Goal: Task Accomplishment & Management: Use online tool/utility

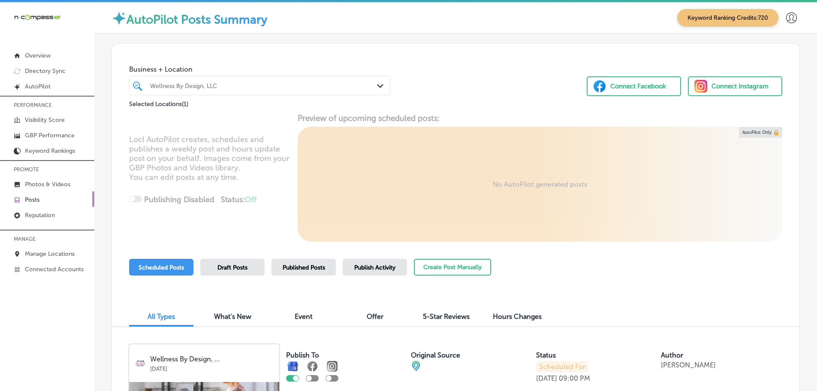
click at [377, 84] on icon "Path Created with Sketch." at bounding box center [380, 86] width 6 height 4
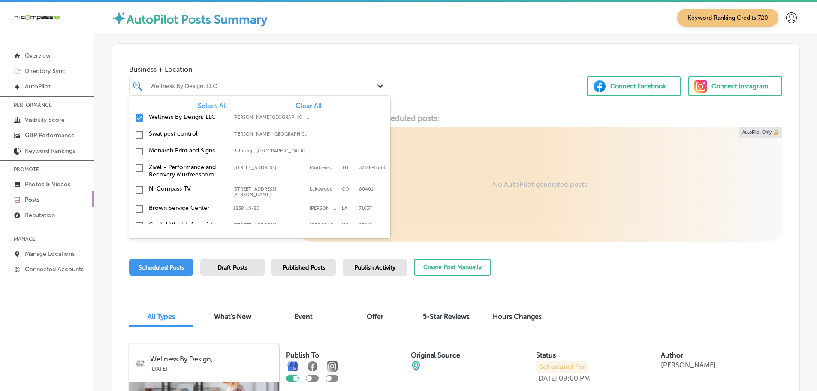
click at [302, 106] on span "Clear All" at bounding box center [308, 106] width 26 height 8
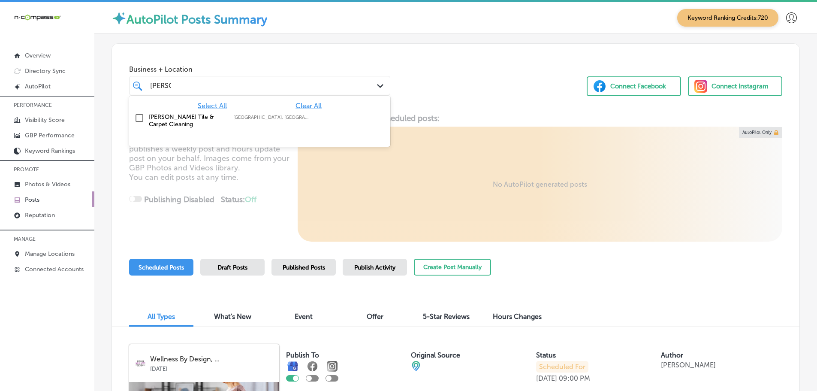
click at [177, 119] on label "[PERSON_NAME] Tile & Carpet Cleaning" at bounding box center [187, 120] width 76 height 15
type input "[PERSON_NAME]"
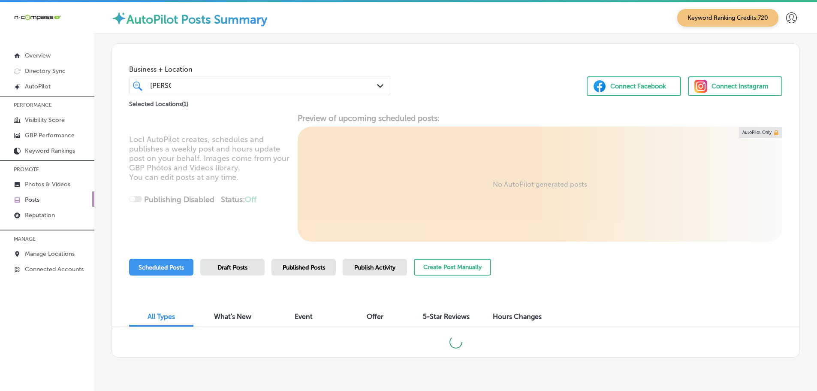
click at [417, 78] on div "Business + Location [PERSON_NAME] Path Created with Sketch. Selected Locations …" at bounding box center [455, 76] width 687 height 65
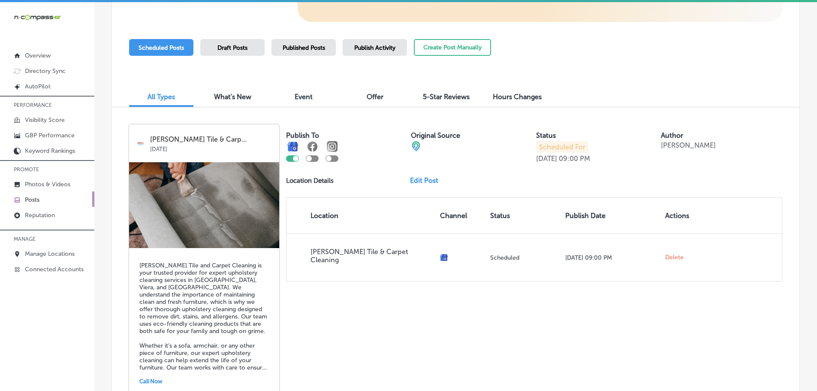
scroll to position [129, 0]
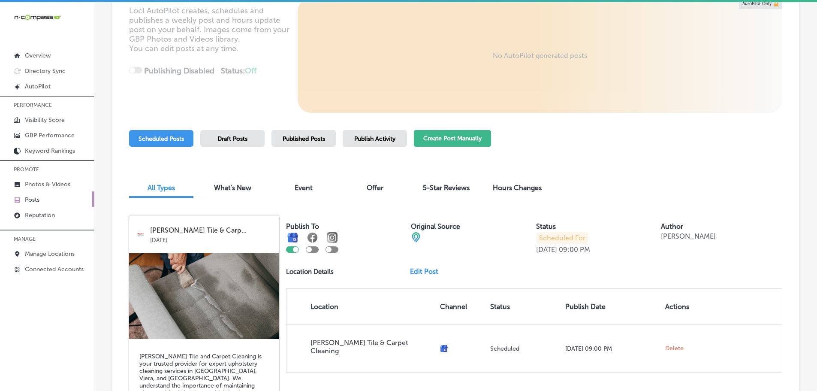
click at [478, 140] on button "Create Post Manually" at bounding box center [452, 138] width 77 height 17
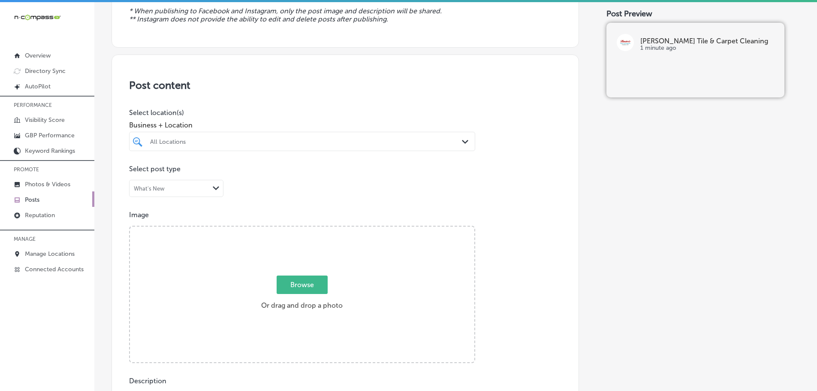
scroll to position [129, 0]
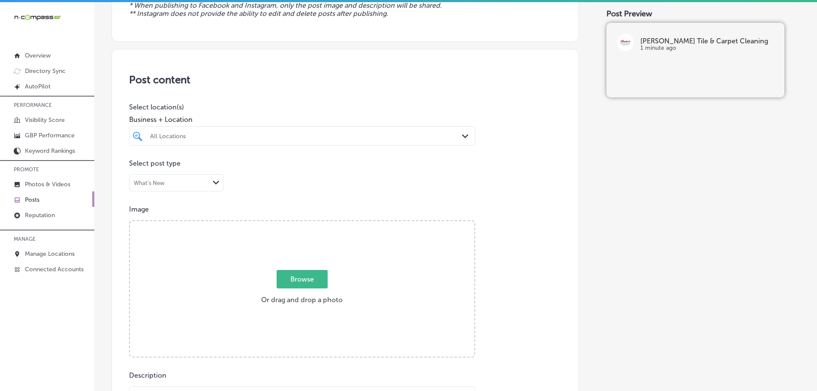
click at [451, 135] on div "All Locations" at bounding box center [306, 135] width 313 height 7
click at [218, 165] on label "[PERSON_NAME] Tile & Carpet Cleaning" at bounding box center [199, 170] width 101 height 15
type input "[PERSON_NAME]"
click at [299, 90] on div "Post content Select location(s) Business + Location option focused, 2 of 165. 2…" at bounding box center [344, 320] width 467 height 543
click at [311, 278] on span "Browse" at bounding box center [302, 279] width 51 height 18
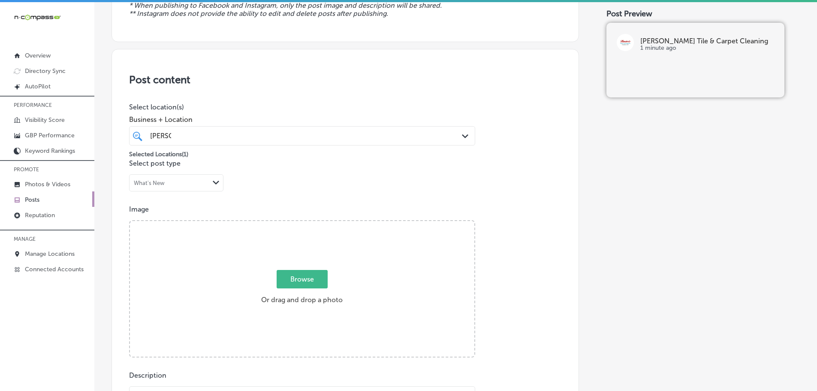
click at [311, 223] on input "Browse Or drag and drop a photo" at bounding box center [302, 222] width 344 height 3
type input "C:\fakepath\Baxters549_B-HiRes (1).jpg"
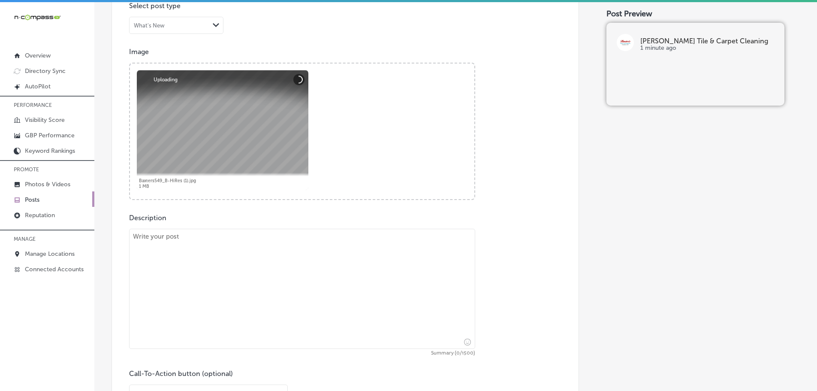
scroll to position [386, 0]
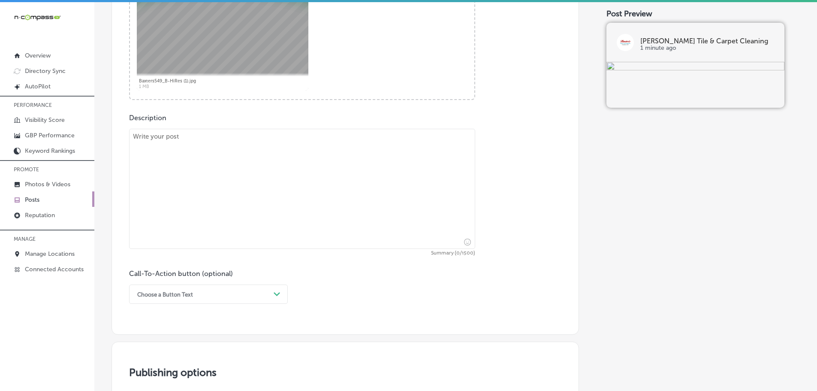
click at [241, 141] on textarea at bounding box center [302, 189] width 346 height 120
paste textarea "This [DATE], give thanks for a clean home with our limited-time specials at [PE…"
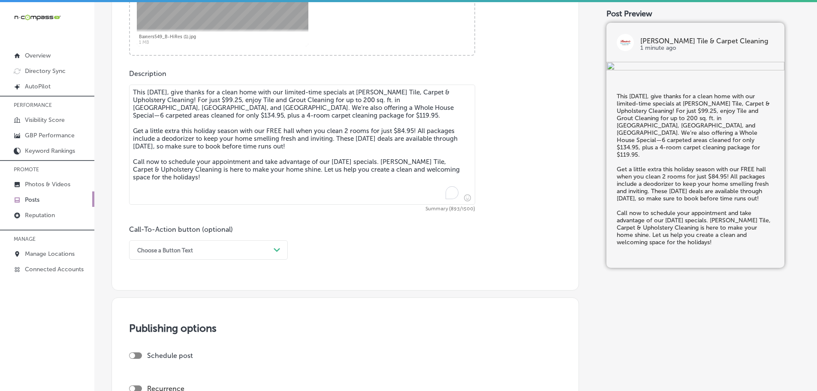
scroll to position [472, 0]
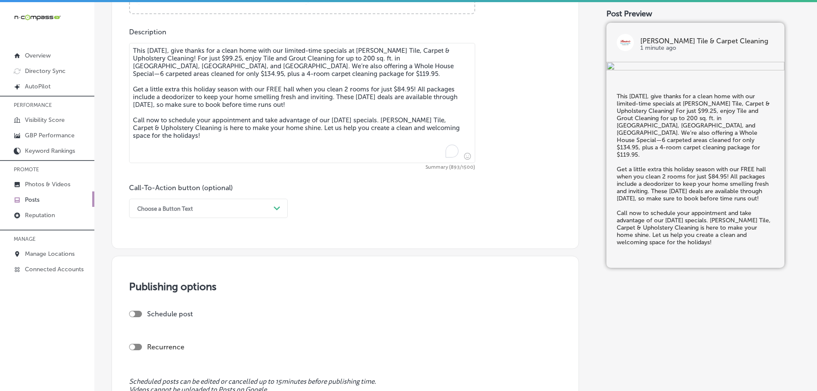
type textarea "This [DATE], give thanks for a clean home with our limited-time specials at [PE…"
click at [271, 212] on div "Path Created with Sketch." at bounding box center [277, 209] width 14 height 14
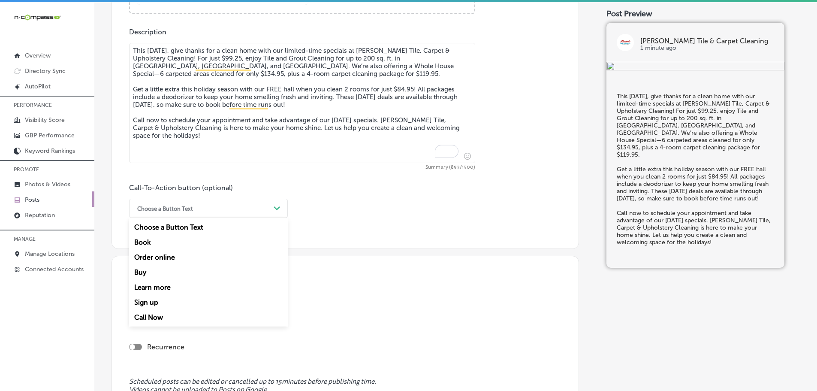
drag, startPoint x: 156, startPoint y: 314, endPoint x: 160, endPoint y: 310, distance: 5.2
click at [157, 314] on div "Call Now" at bounding box center [208, 317] width 159 height 15
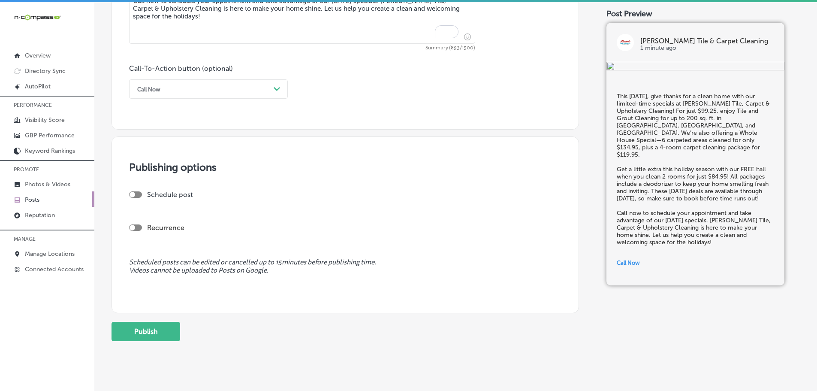
scroll to position [605, 0]
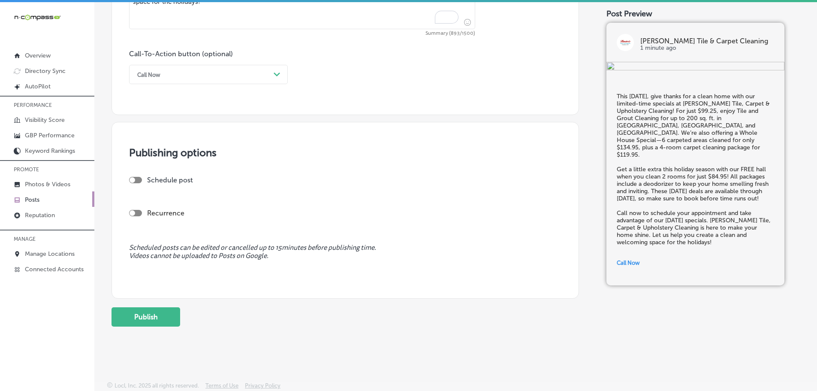
click at [136, 181] on div at bounding box center [135, 180] width 13 height 6
checkbox input "true"
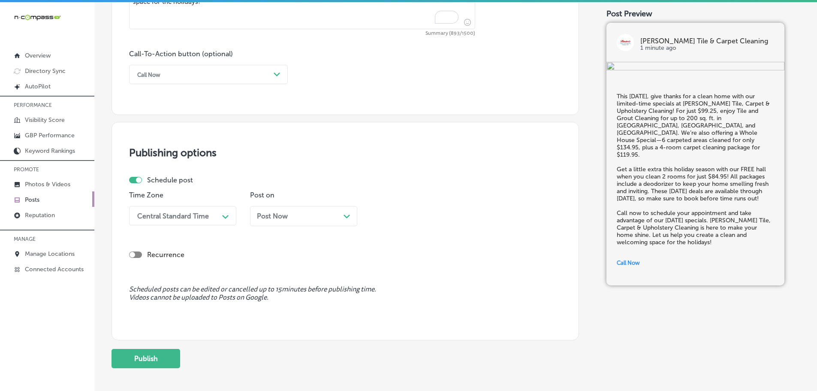
click at [217, 213] on div "Central Standard Time" at bounding box center [176, 215] width 86 height 15
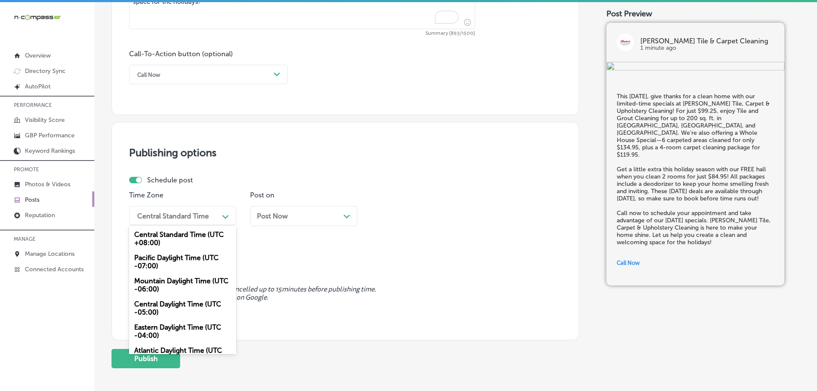
click at [176, 280] on div "Mountain Daylight Time (UTC -06:00)" at bounding box center [182, 284] width 107 height 23
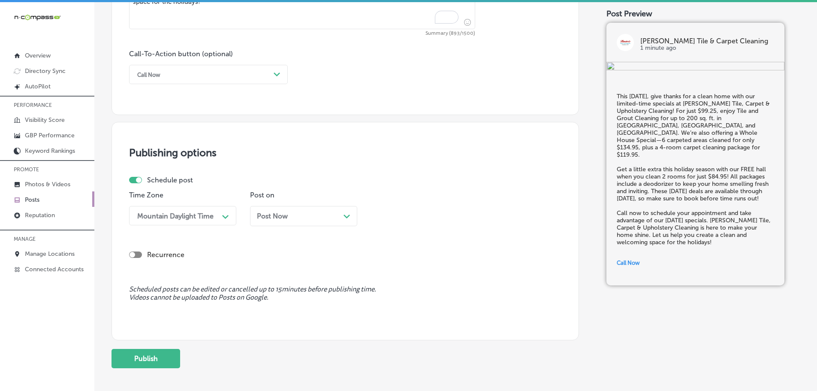
click at [348, 210] on div "Post Now Path Created with Sketch." at bounding box center [303, 216] width 107 height 20
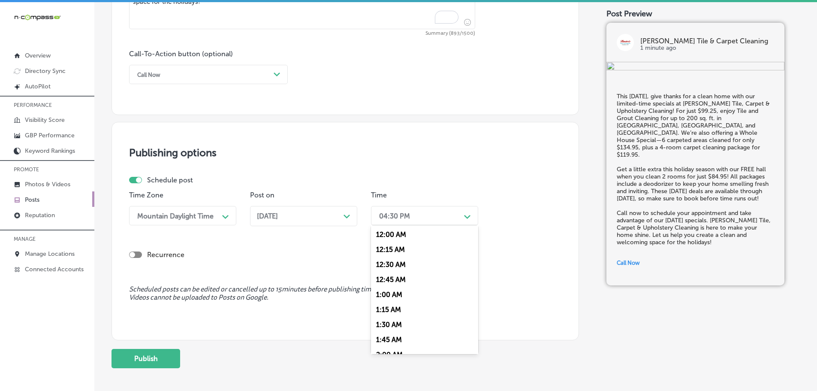
click at [452, 217] on div "04:30 PM" at bounding box center [418, 215] width 86 height 15
click at [395, 266] on div "7:00 AM" at bounding box center [424, 268] width 107 height 15
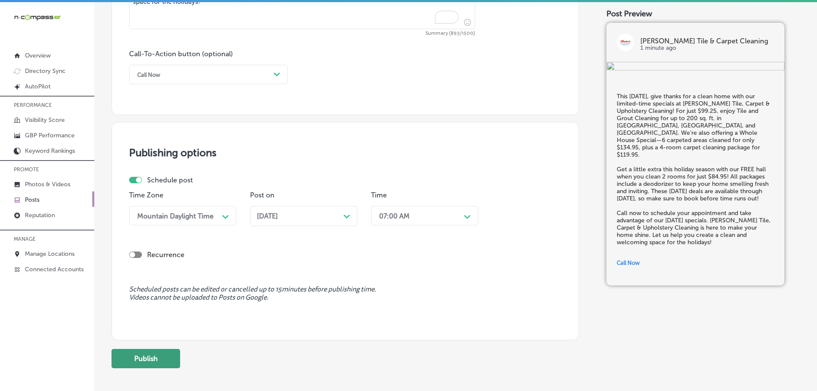
click at [160, 357] on button "Publish" at bounding box center [145, 358] width 69 height 19
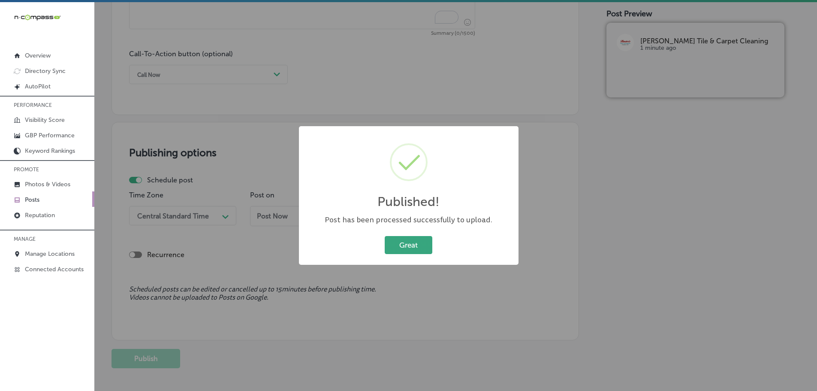
click at [417, 242] on button "Great" at bounding box center [409, 245] width 48 height 18
